Goal: Navigation & Orientation: Find specific page/section

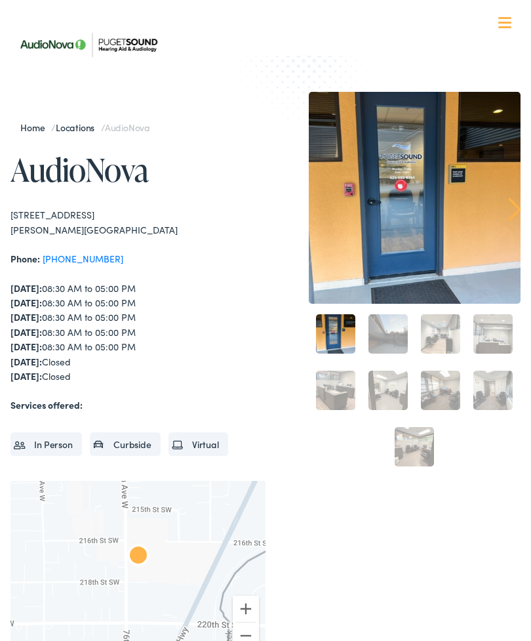
click at [519, 16] on nav "What We Offer Comprehensive & Holistic Care Hearing Testing & Evaluation Hearin…" at bounding box center [265, 114] width 510 height 228
click at [509, 25] on div at bounding box center [505, 23] width 13 height 13
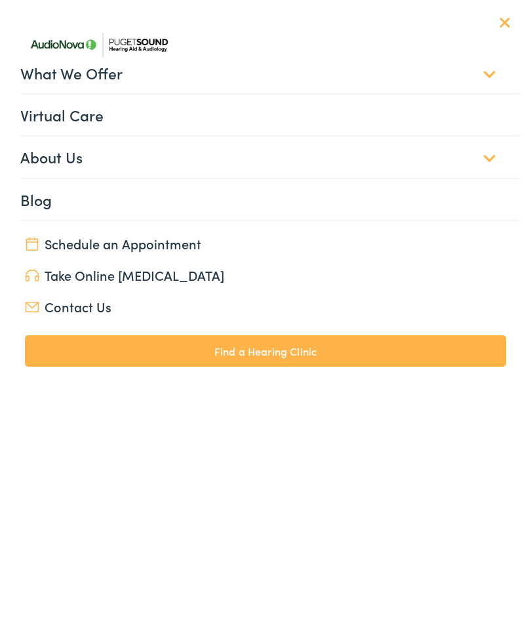
click at [363, 200] on link "Blog" at bounding box center [270, 199] width 501 height 41
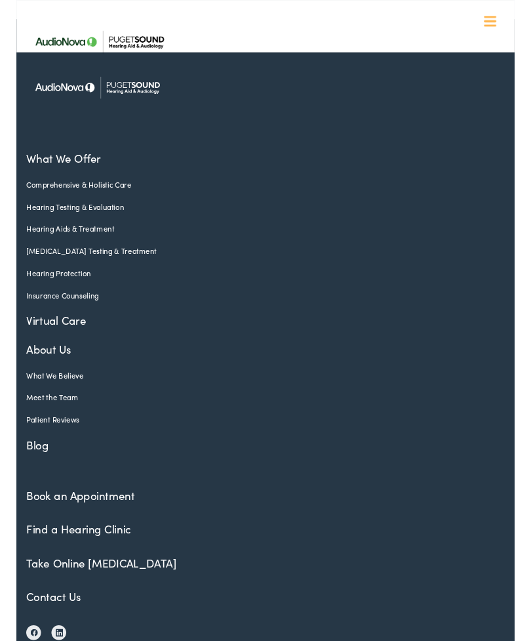
scroll to position [2978, 0]
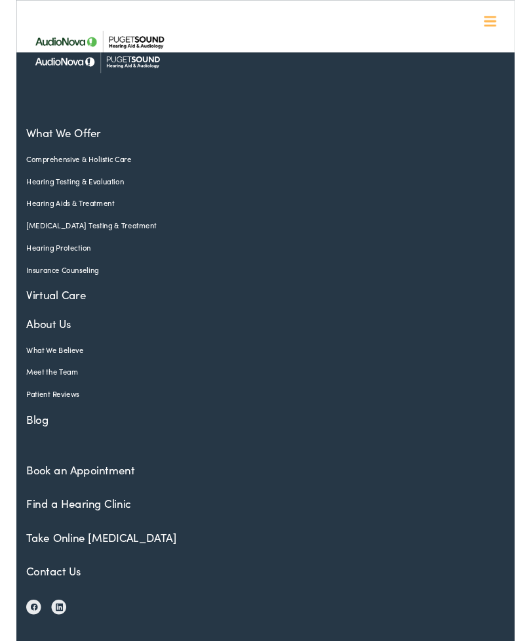
click at [97, 528] on link "Find a Hearing Clinic" at bounding box center [66, 536] width 112 height 16
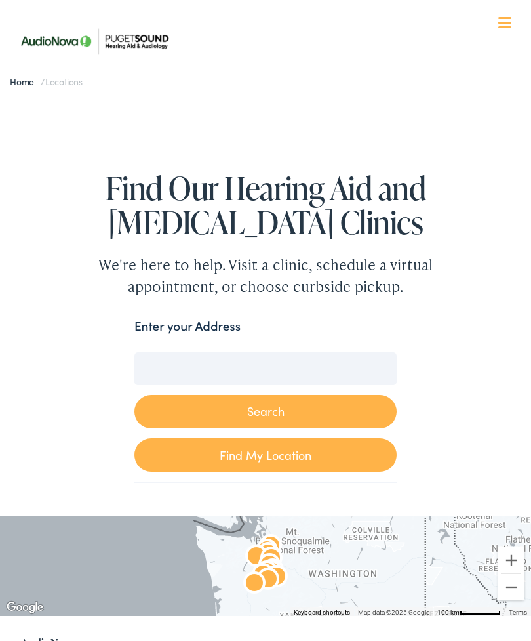
click at [280, 458] on link "Find My Location" at bounding box center [265, 454] width 262 height 33
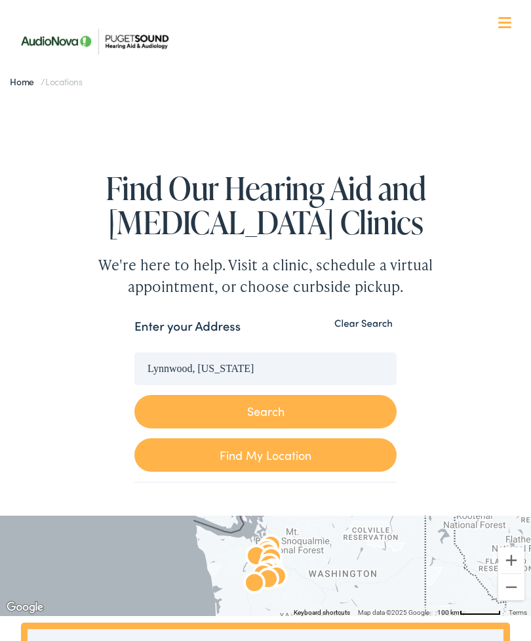
click at [333, 410] on button "Search" at bounding box center [265, 411] width 262 height 33
click at [250, 363] on input "Lynnwood, Washington" at bounding box center [265, 368] width 262 height 33
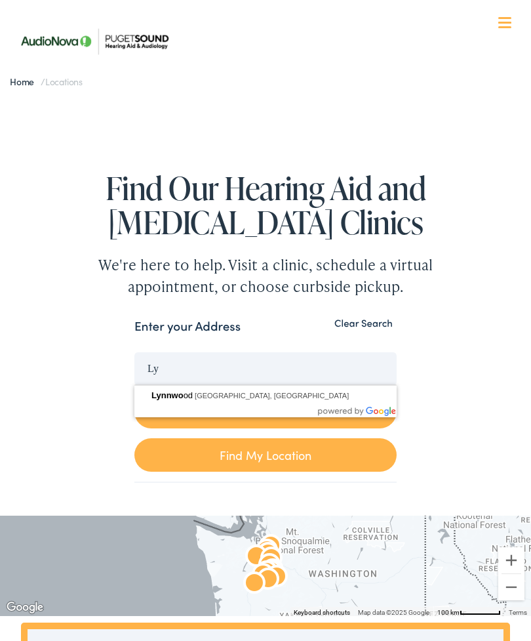
type input "L"
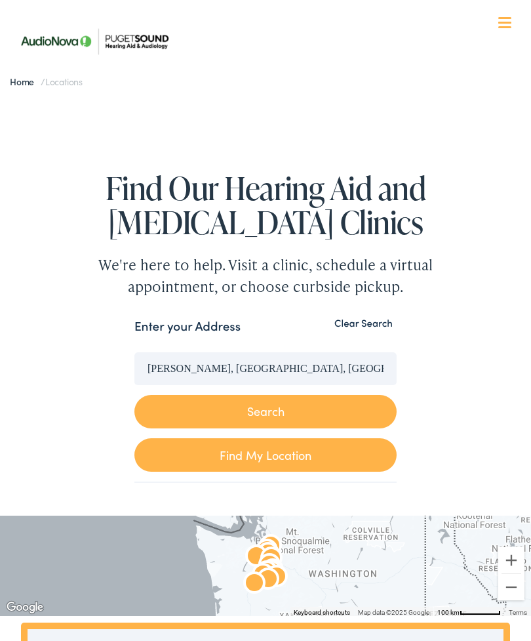
click at [335, 408] on button "Search" at bounding box center [265, 411] width 262 height 33
click at [272, 405] on button "Search" at bounding box center [265, 411] width 262 height 33
click at [272, 459] on link "Find My Location" at bounding box center [265, 454] width 262 height 33
click at [265, 371] on input "Lynnwood, Washington" at bounding box center [265, 368] width 262 height 33
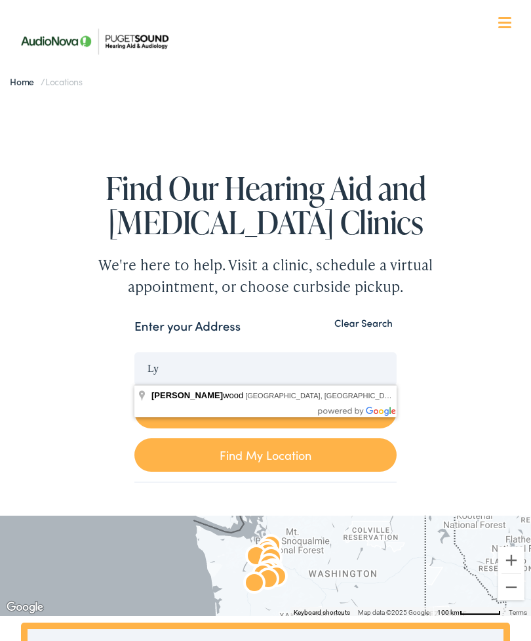
type input "L"
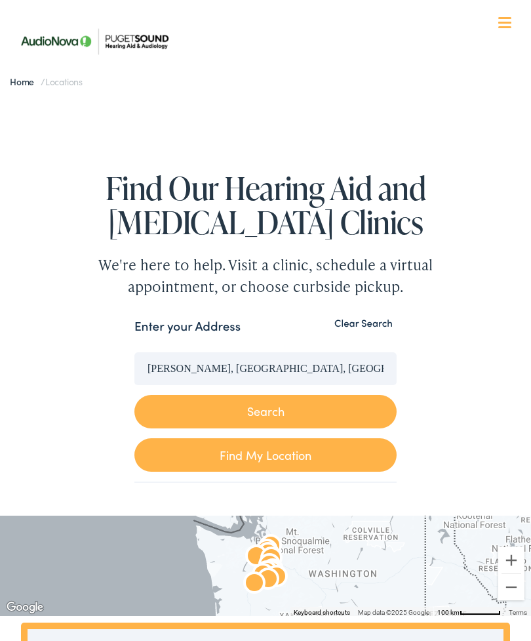
click at [310, 407] on button "Search" at bounding box center [265, 411] width 262 height 33
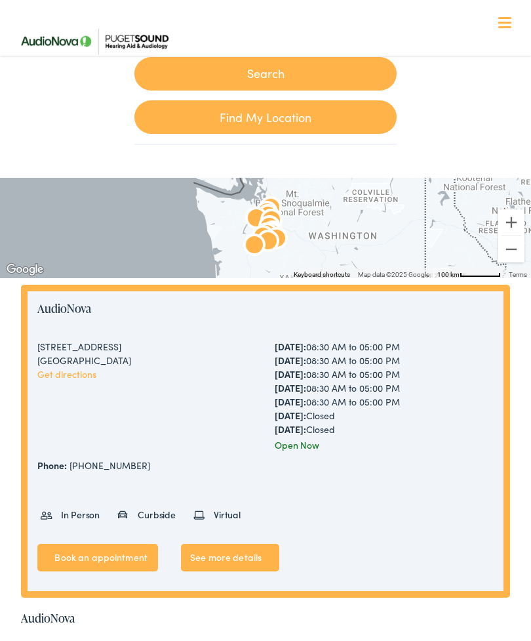
scroll to position [337, 0]
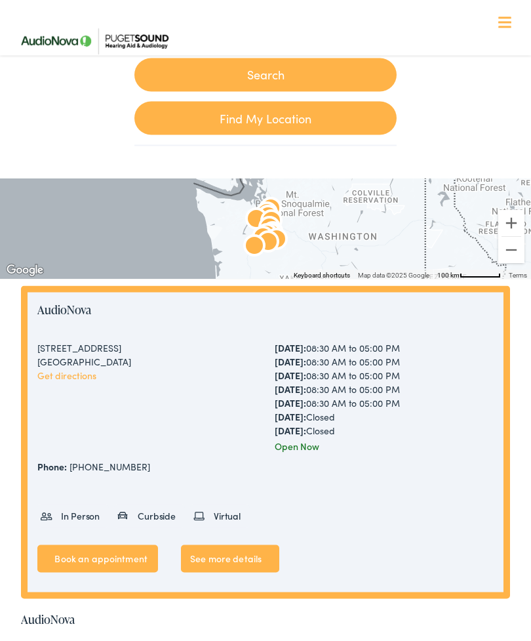
click at [293, 113] on link "Find My Location" at bounding box center [265, 118] width 262 height 33
type input "Lynnwood, Washington"
click at [294, 119] on link "Find My Location" at bounding box center [265, 117] width 262 height 33
click at [258, 118] on link "Find My Location" at bounding box center [265, 117] width 262 height 33
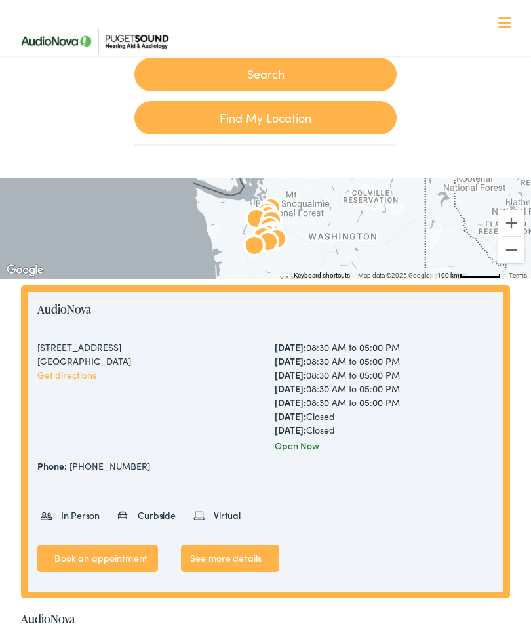
click at [304, 74] on button "Search" at bounding box center [265, 74] width 262 height 33
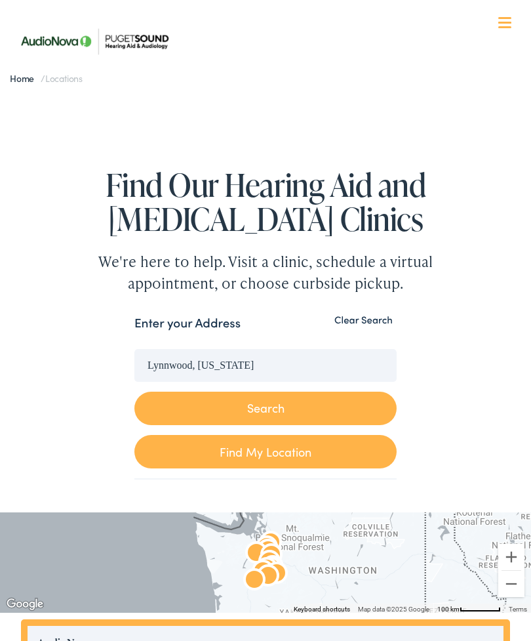
scroll to position [0, 0]
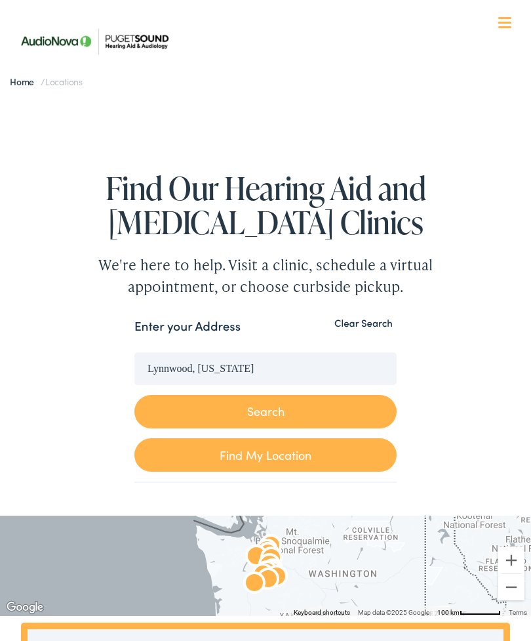
click at [366, 317] on button "Clear Search" at bounding box center [364, 323] width 66 height 12
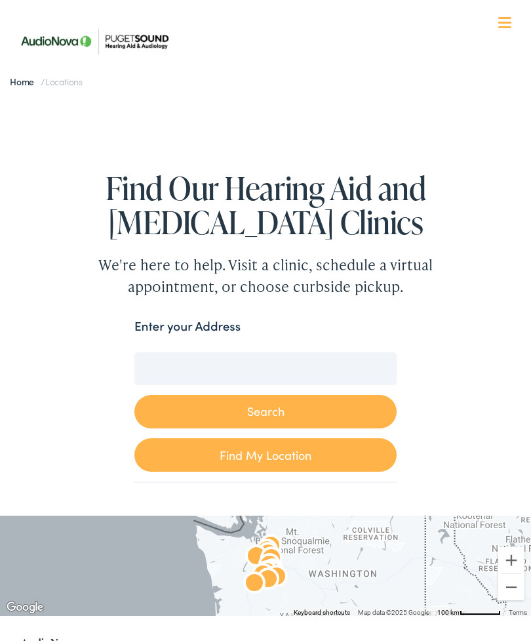
click at [303, 372] on input "Enter your Address" at bounding box center [265, 368] width 262 height 33
click at [276, 407] on button "Search" at bounding box center [265, 411] width 262 height 33
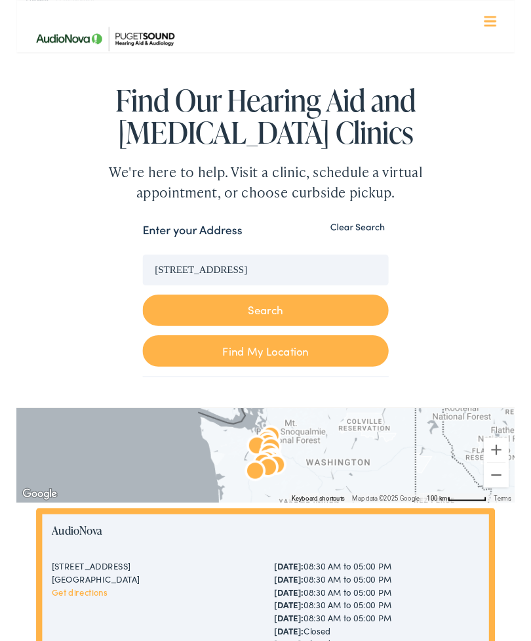
scroll to position [80, 0]
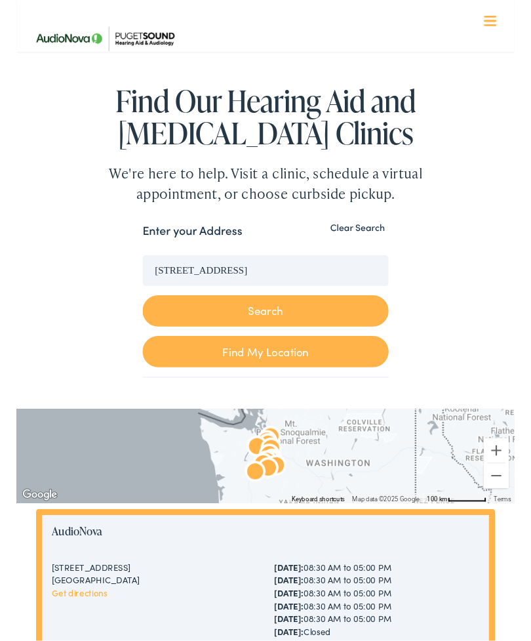
click at [302, 375] on link "Find My Location" at bounding box center [265, 374] width 262 height 33
type input "Lynnwood, Washington"
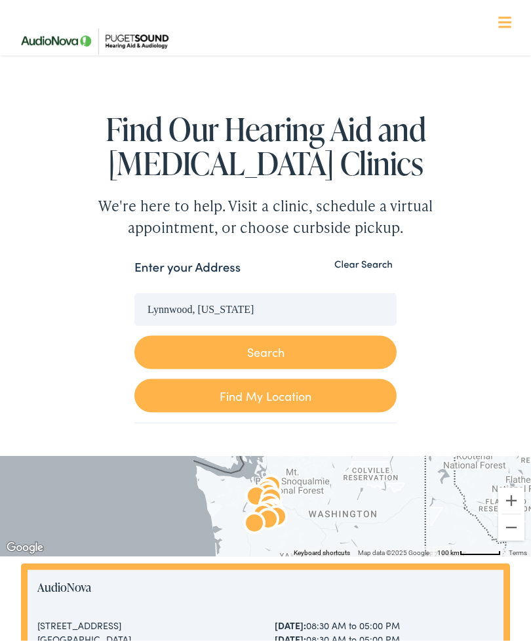
scroll to position [0, 0]
